Goal: Information Seeking & Learning: Find specific page/section

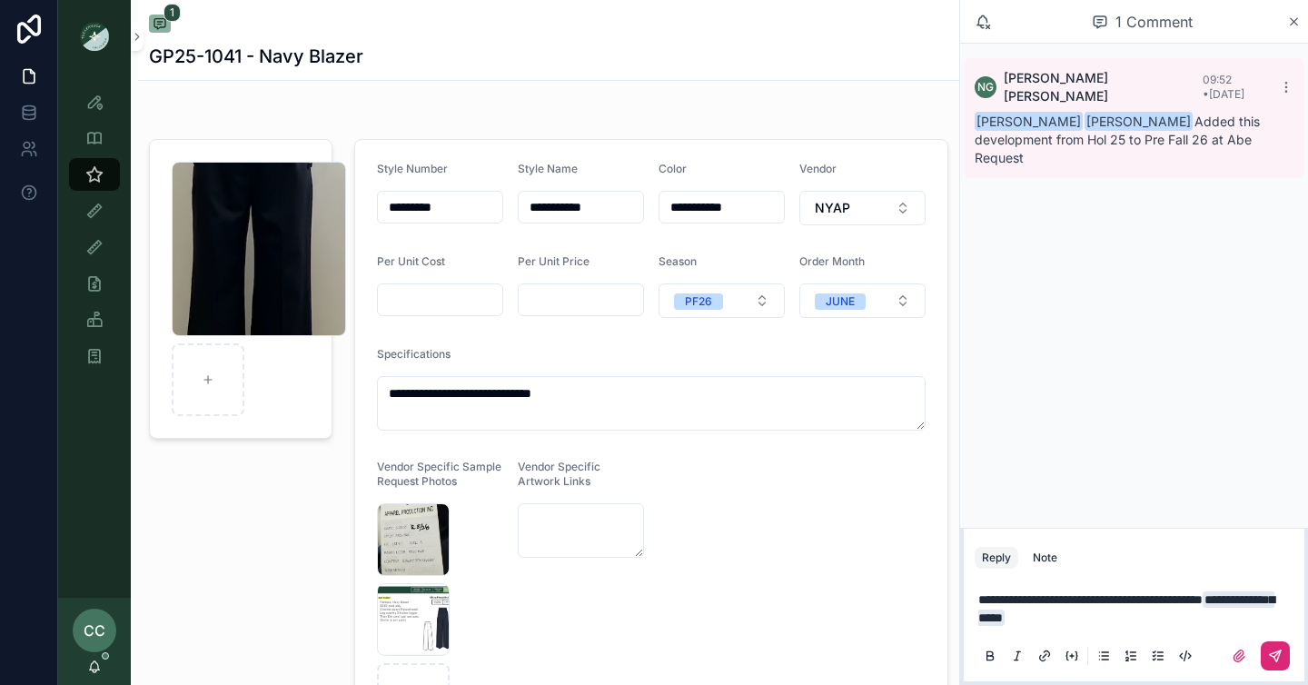
click at [1279, 652] on icon "scrollable content" at bounding box center [1275, 655] width 11 height 11
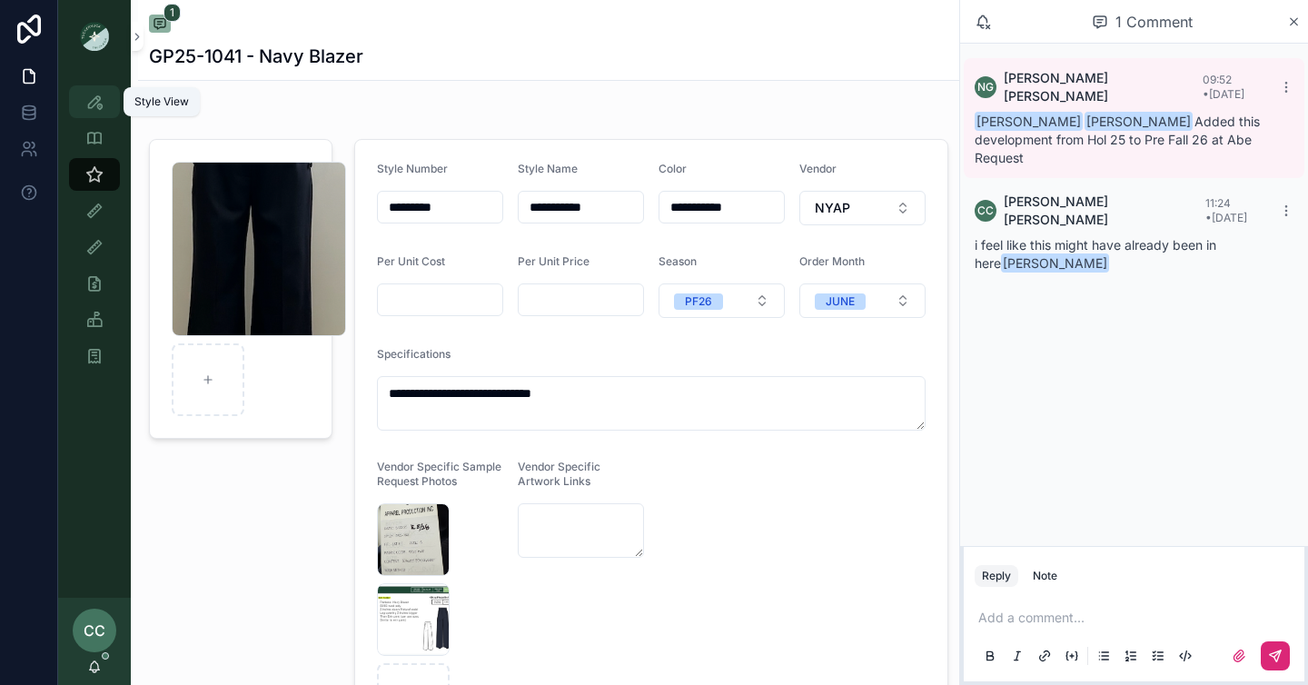
click at [91, 102] on icon "scrollable content" at bounding box center [94, 102] width 18 height 18
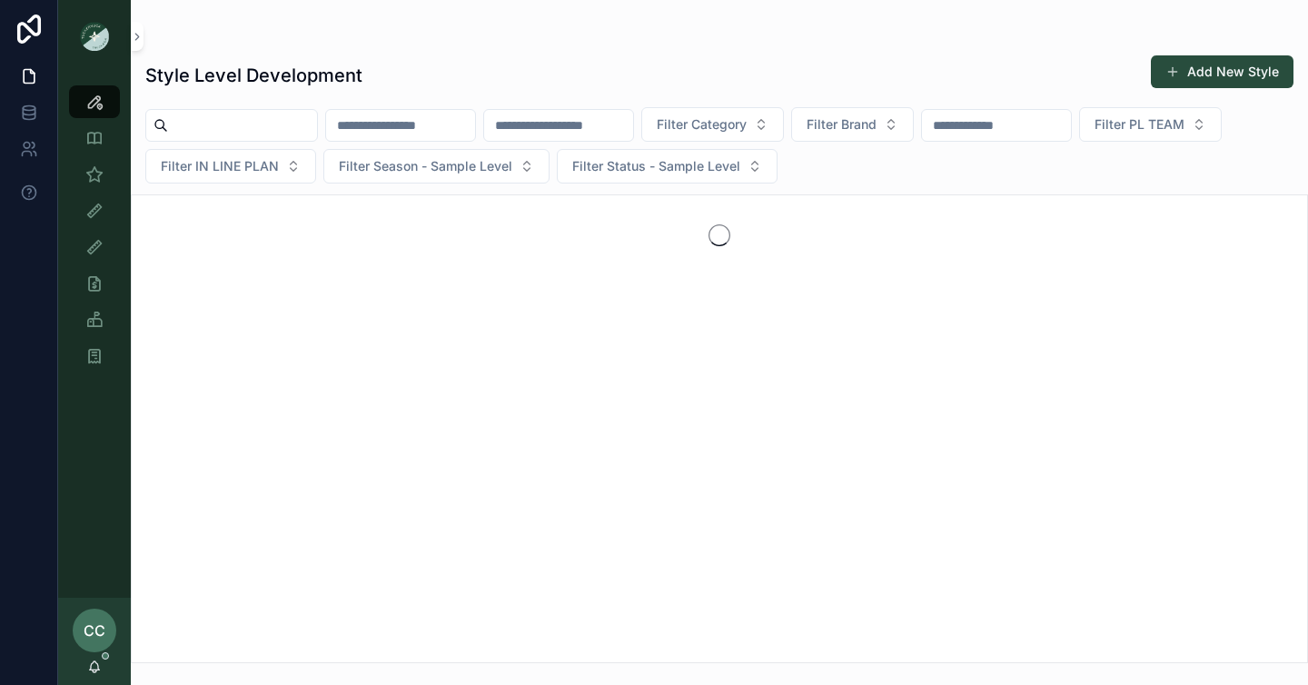
click at [234, 127] on input "scrollable content" at bounding box center [242, 125] width 149 height 25
type input "******"
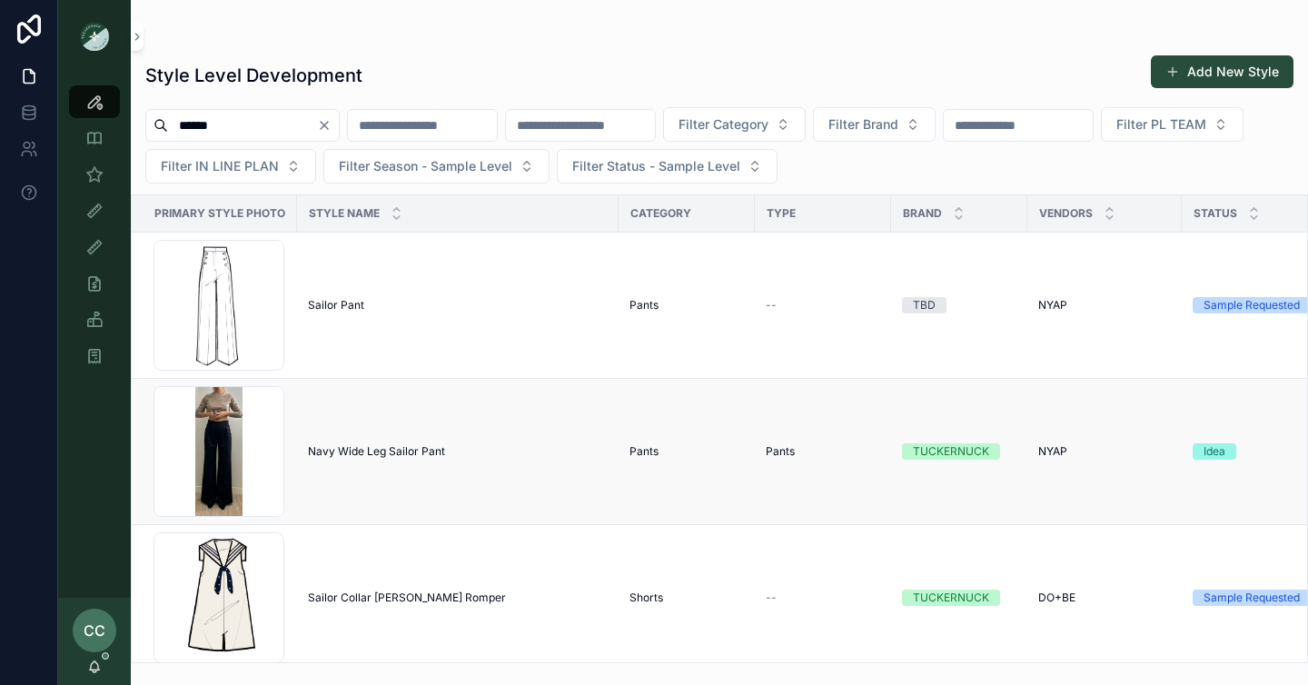
click at [428, 449] on span "Navy Wide Leg Sailor Pant" at bounding box center [376, 451] width 137 height 15
click at [355, 309] on span "Sailor Pant" at bounding box center [336, 305] width 56 height 15
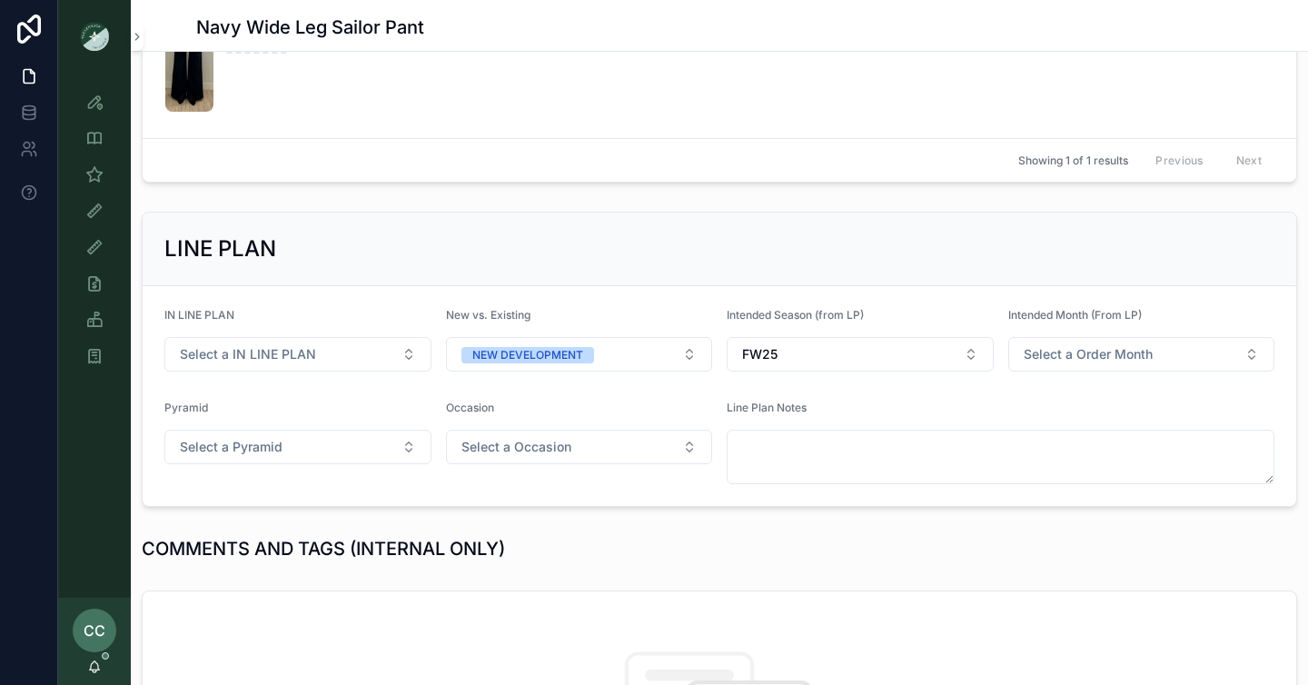
scroll to position [523, 0]
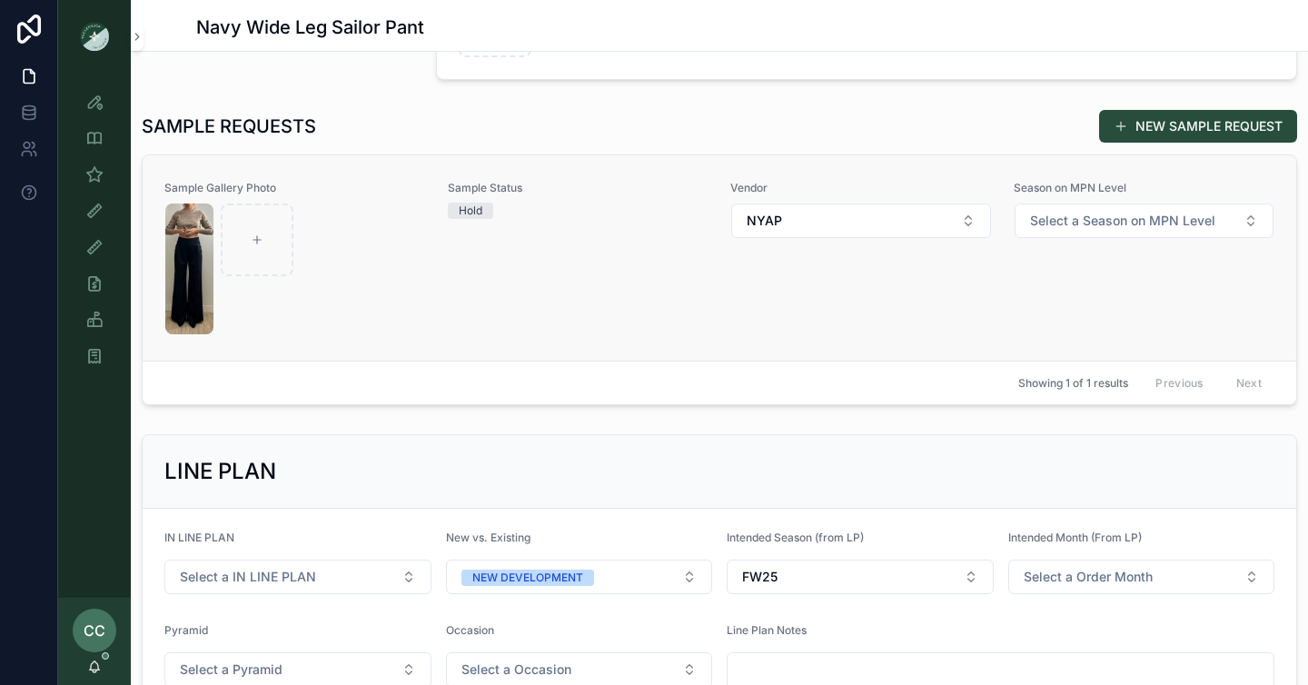
click at [598, 236] on div "Sample Status Hold" at bounding box center [579, 258] width 262 height 154
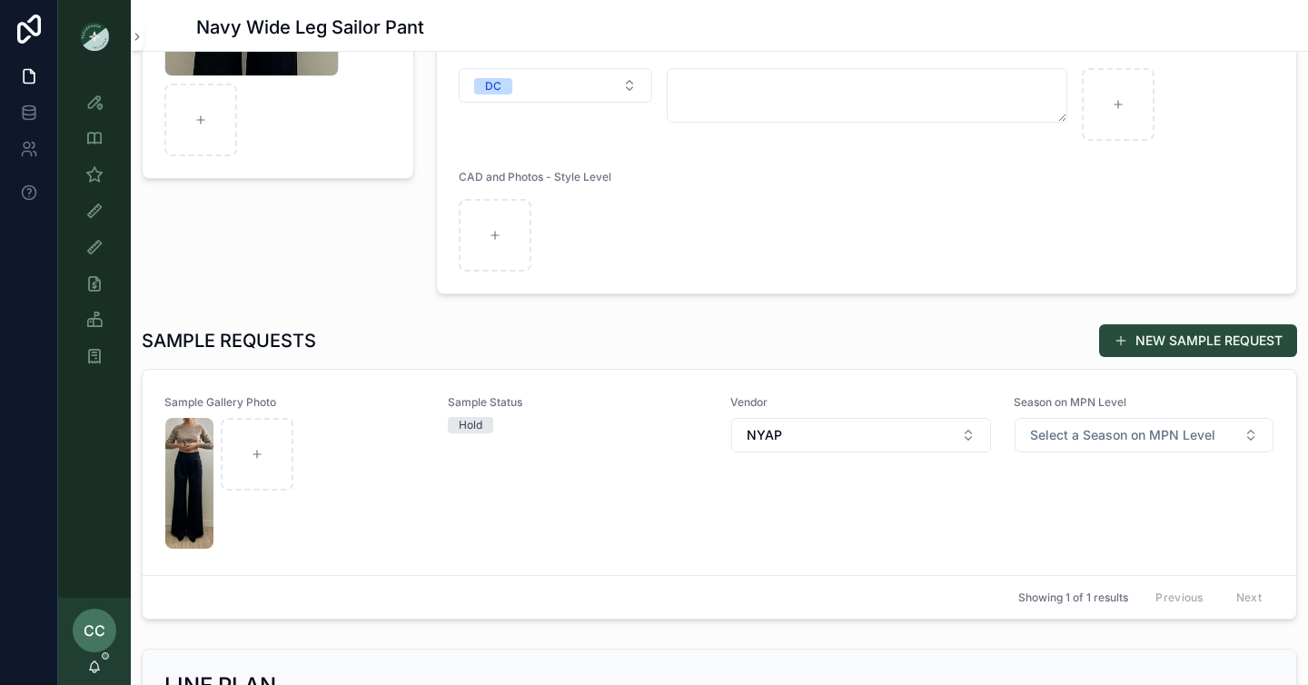
scroll to position [0, 0]
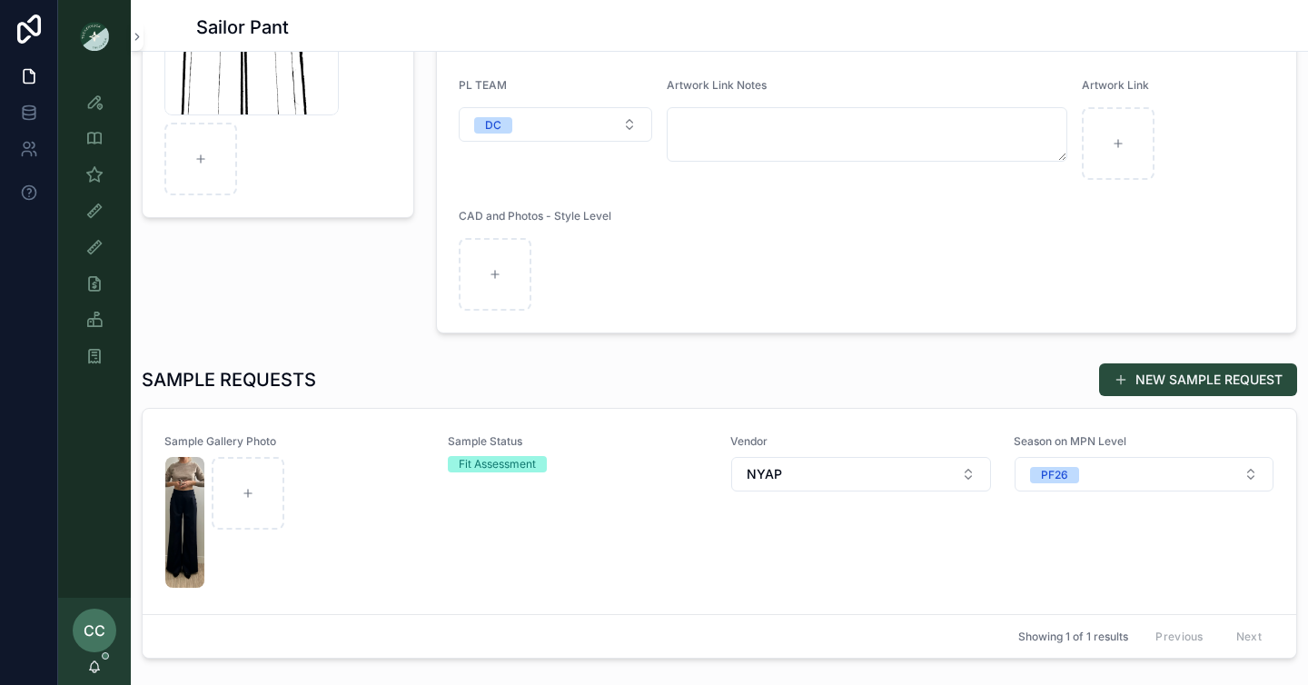
scroll to position [351, 0]
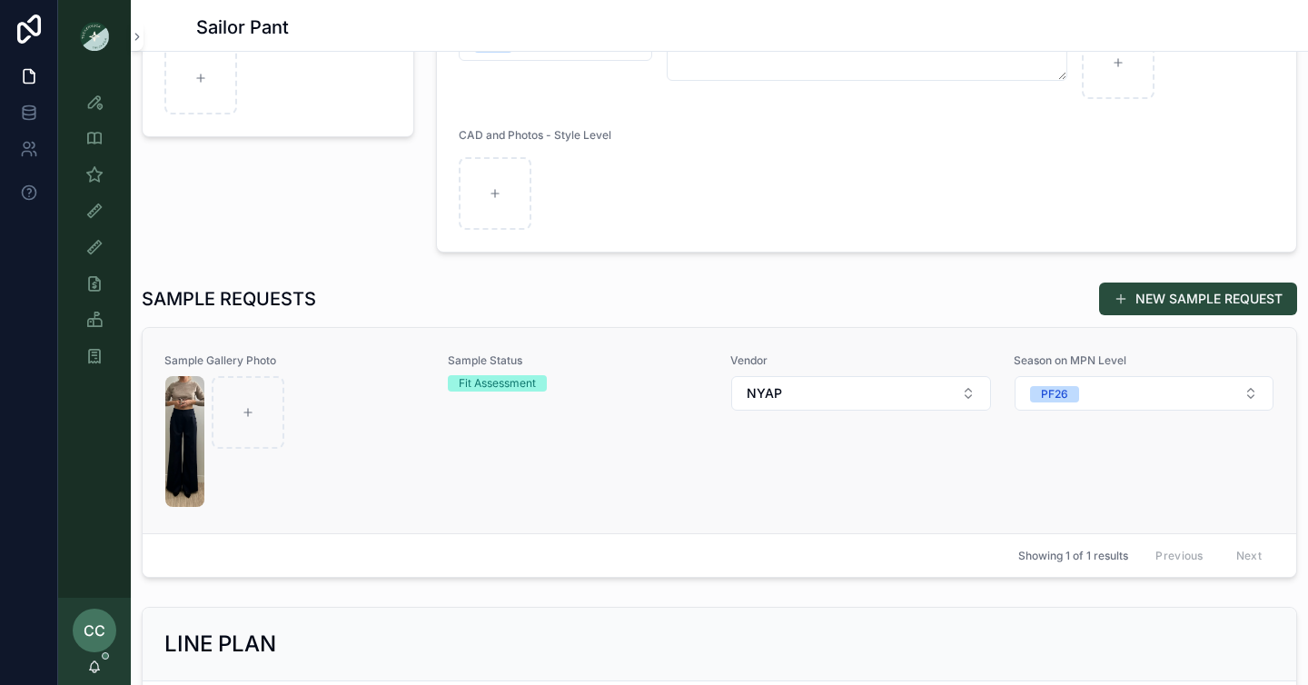
click at [635, 350] on link "Sample Gallery Photo Sample Status Fit Assessment Vendor NYAP Season on MPN Lev…" at bounding box center [719, 430] width 1153 height 205
